Goal: Transaction & Acquisition: Purchase product/service

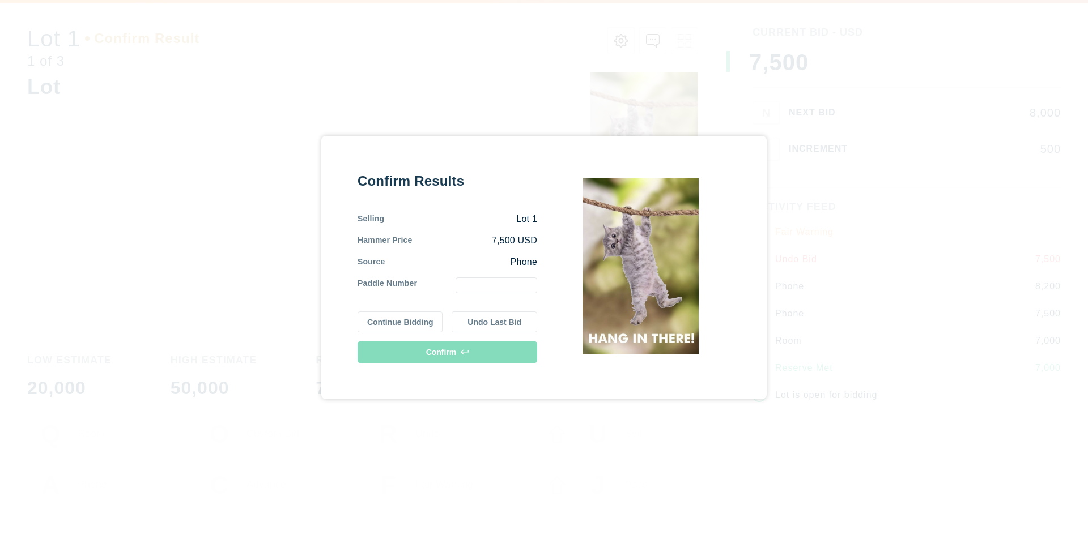
click at [608, 84] on div "Confirm Results Selling Lot 1 Hammer Price 7,500 USD Source Phone Paddle Number…" at bounding box center [544, 267] width 1088 height 535
click at [270, 139] on div "Confirm Results Selling Lot 1 Hammer Price 7,500 USD Source Phone Paddle Number…" at bounding box center [544, 267] width 1088 height 535
click at [199, 217] on div "Confirm Results Selling Lot 1 Hammer Price 7,500 USD Source Phone Paddle Number…" at bounding box center [544, 267] width 1088 height 535
click at [206, 176] on div "Confirm Results Selling Lot 1 Hammer Price 7,500 USD Source Phone Paddle Number…" at bounding box center [544, 267] width 1088 height 535
click at [391, 436] on div "Confirm Results Selling Lot 1 Hammer Price 7,500 USD Source Phone Paddle Number…" at bounding box center [544, 267] width 1088 height 535
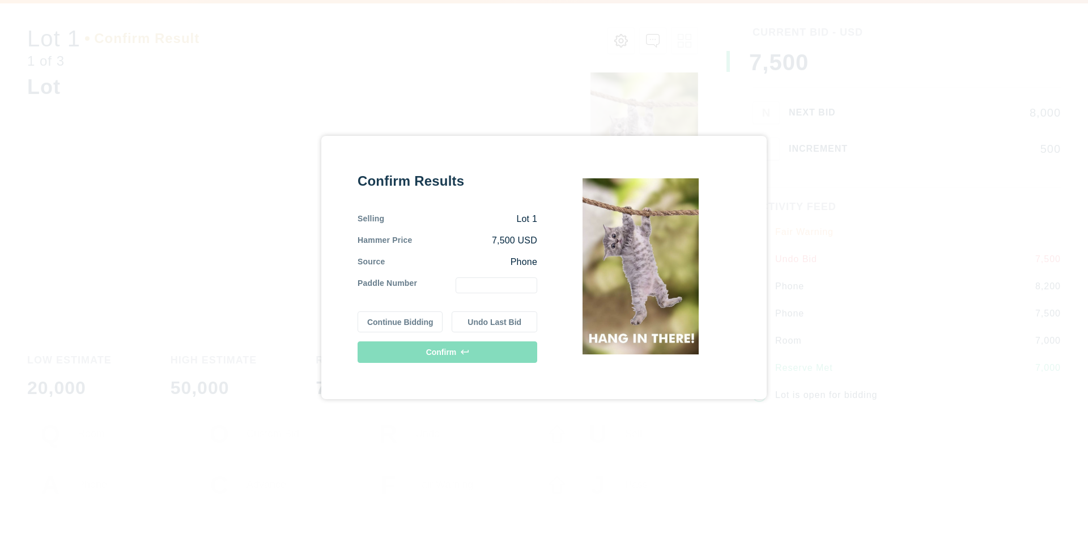
click at [411, 325] on button "Continue Bidding" at bounding box center [400, 323] width 86 height 22
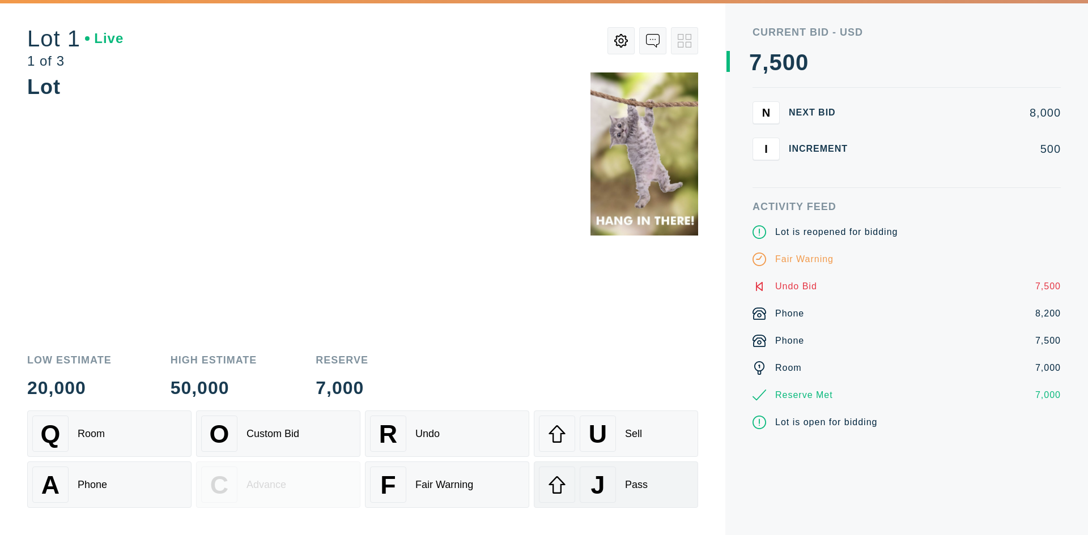
click at [642, 484] on div "Pass" at bounding box center [636, 485] width 23 height 12
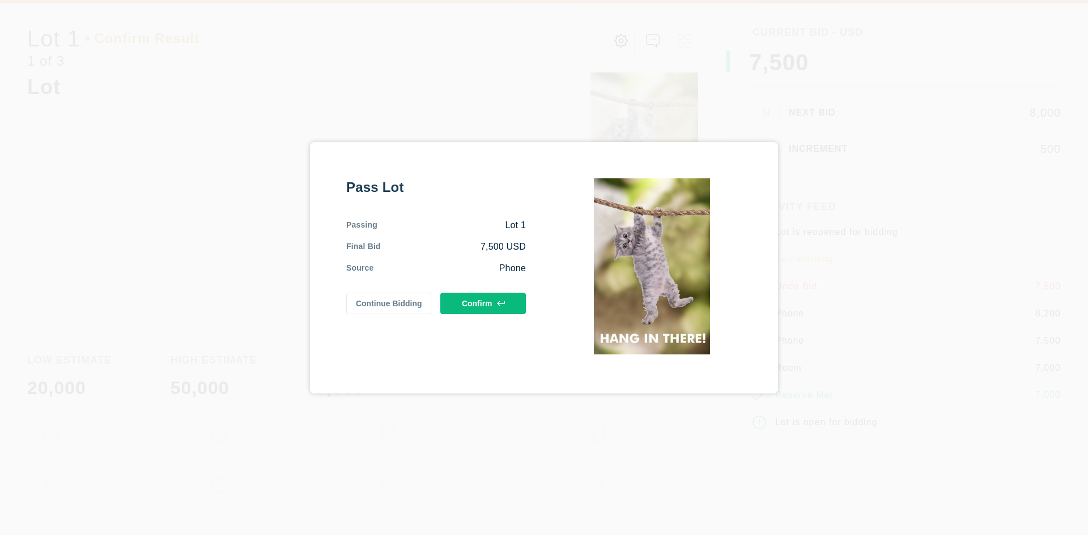
click at [374, 302] on button "Continue Bidding" at bounding box center [389, 304] width 86 height 22
